Goal: Navigation & Orientation: Find specific page/section

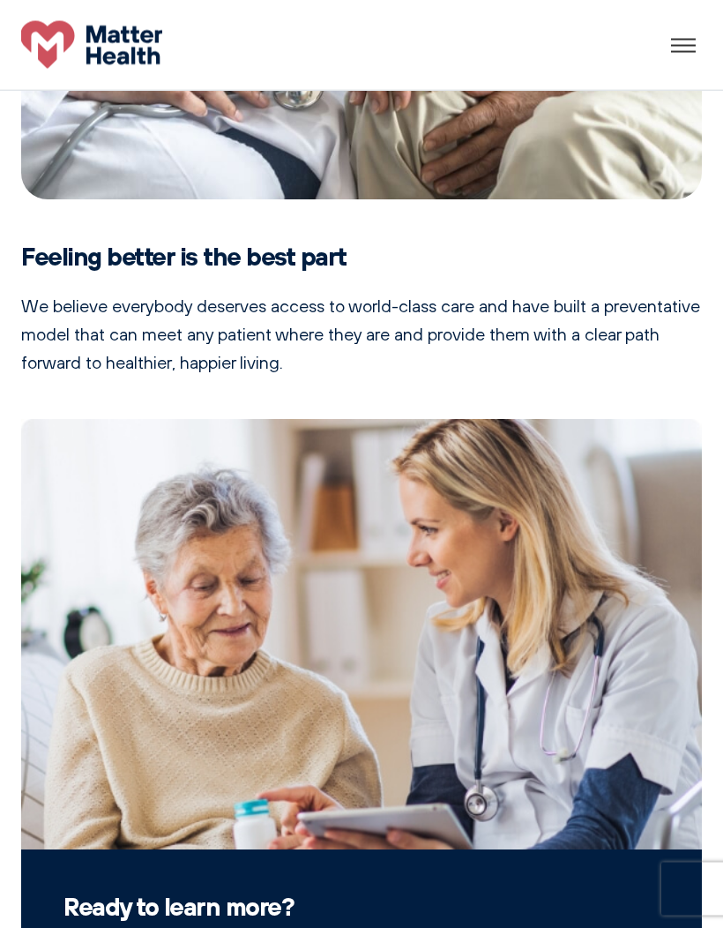
scroll to position [1269, 0]
click at [680, 52] on div at bounding box center [708, 52] width 74 height 2
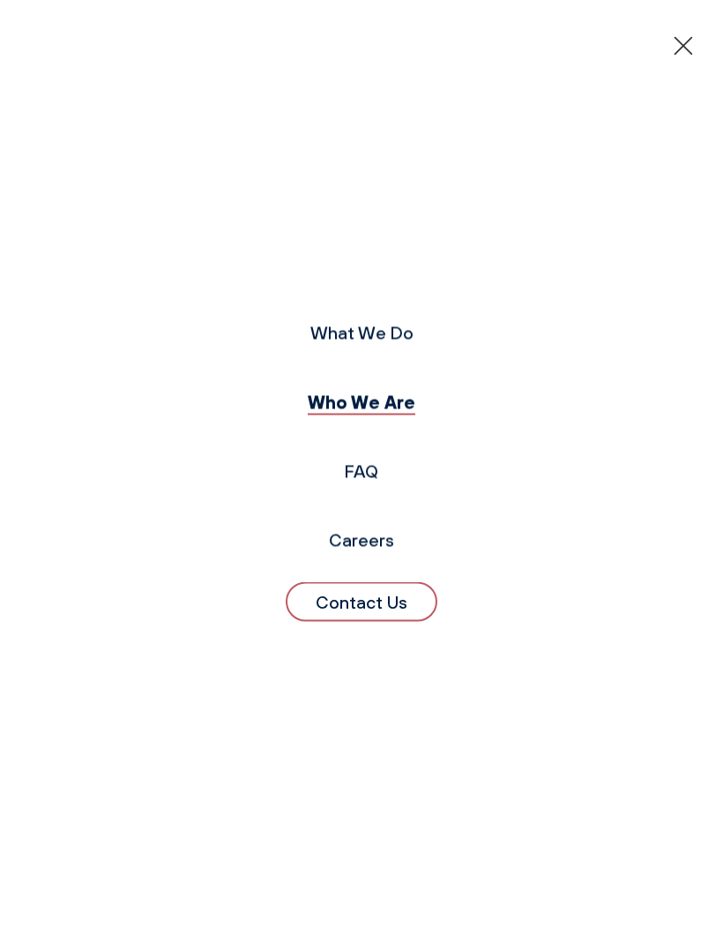
click at [310, 414] on link "Who We Are" at bounding box center [362, 402] width 108 height 23
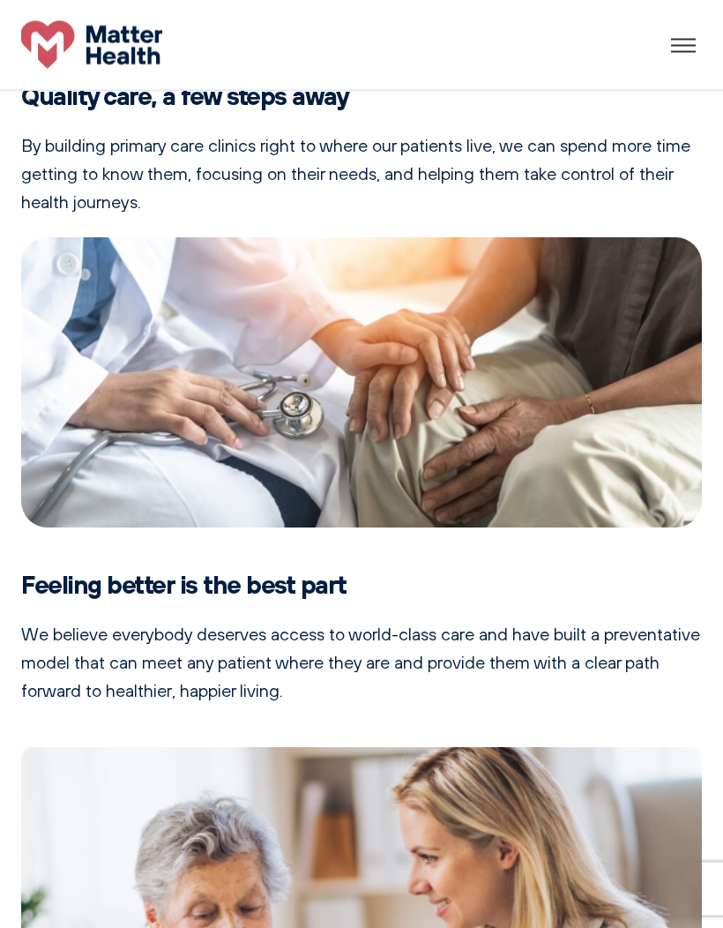
scroll to position [941, 0]
click at [674, 45] on div at bounding box center [708, 46] width 74 height 2
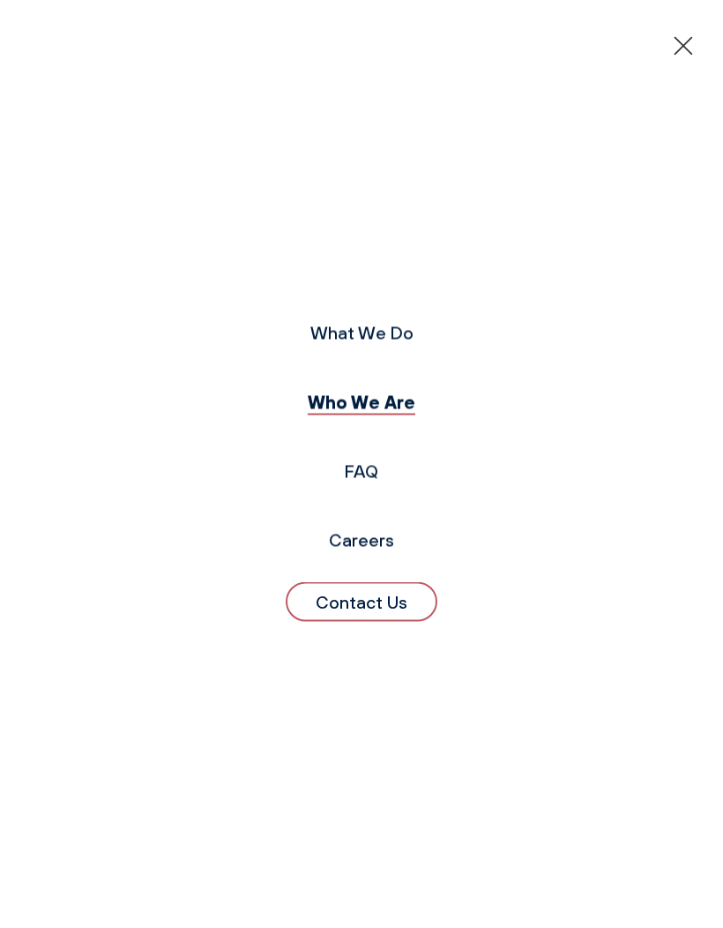
click at [345, 482] on link "FAQ" at bounding box center [362, 471] width 34 height 22
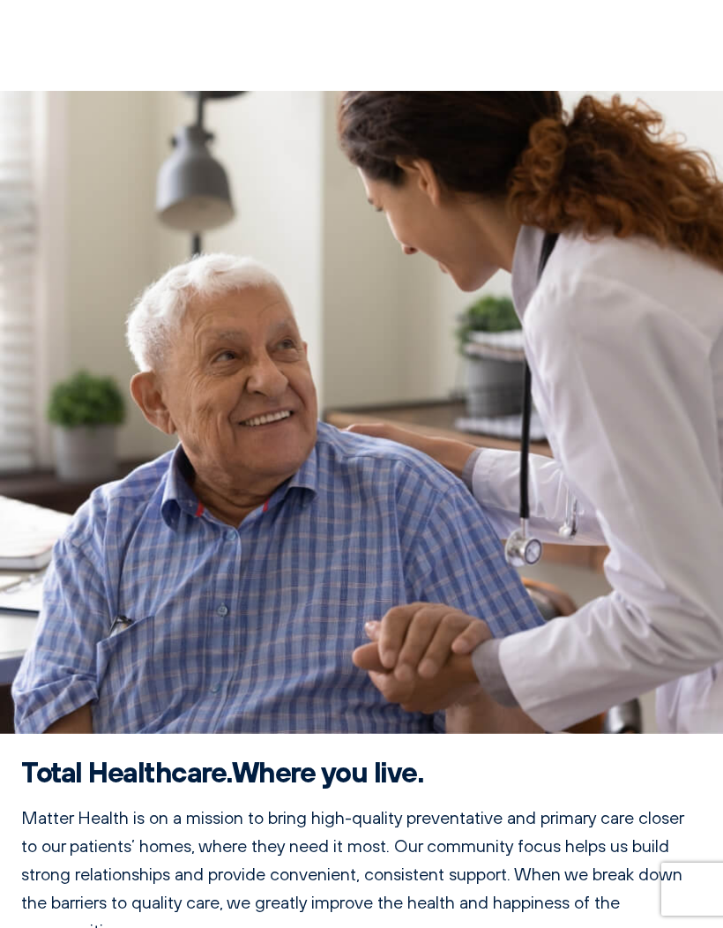
scroll to position [2444, 0]
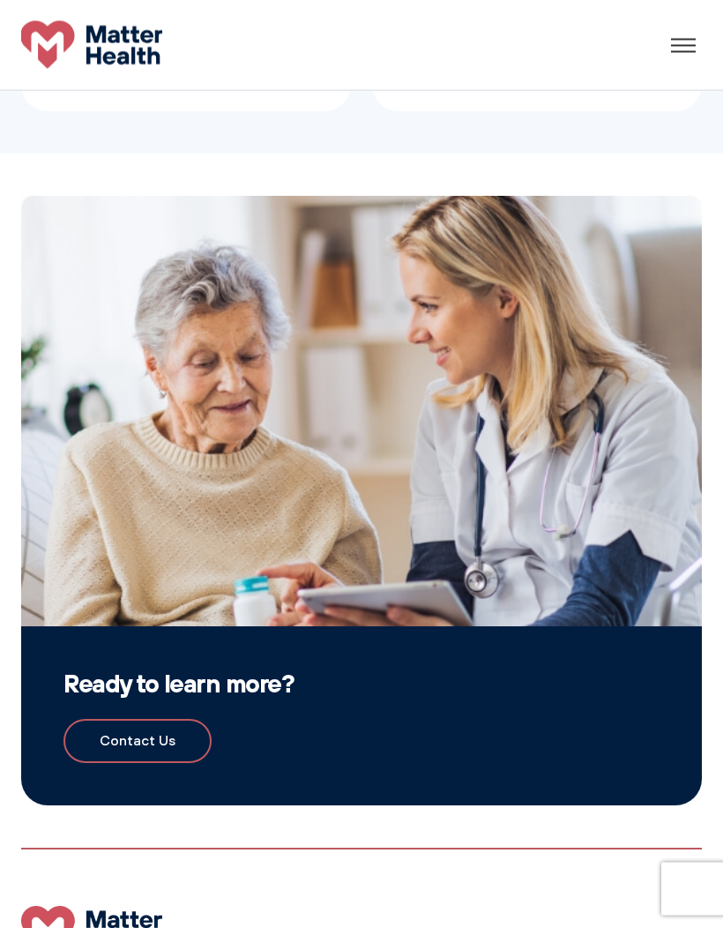
scroll to position [1701, 0]
